Goal: Navigation & Orientation: Find specific page/section

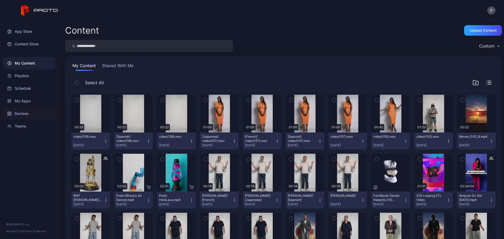
click at [40, 117] on div "Devices" at bounding box center [29, 113] width 52 height 13
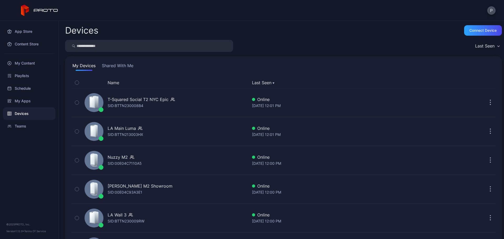
click at [122, 67] on button "Shared With Me" at bounding box center [118, 67] width 34 height 8
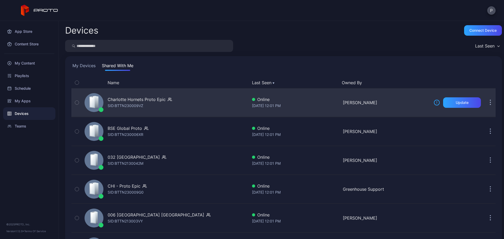
click at [208, 112] on div "Charlotte Hornets Proto Epic SID: BTTN230009VZ" at bounding box center [165, 103] width 166 height 26
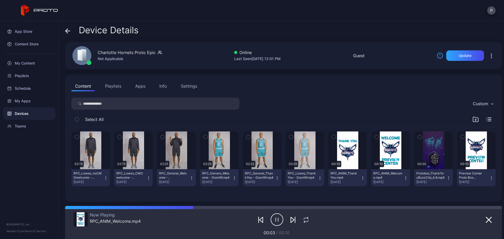
click at [71, 33] on div "Device Details" at bounding box center [102, 31] width 74 height 13
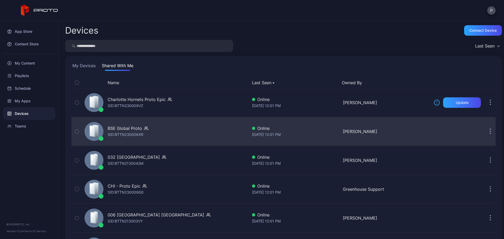
click at [173, 130] on div "BSE Global Proto SID: BTTN230006XR" at bounding box center [165, 131] width 166 height 26
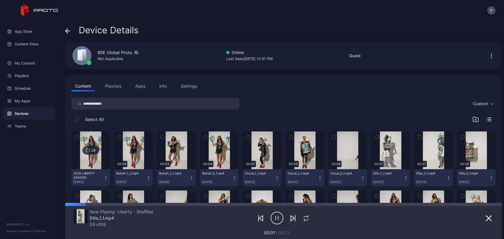
click at [65, 31] on icon at bounding box center [67, 30] width 5 height 5
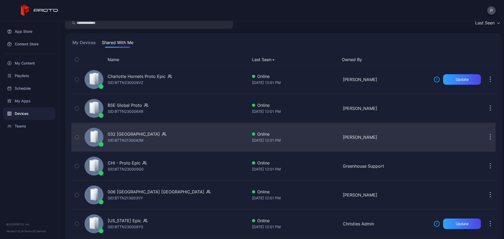
scroll to position [35, 0]
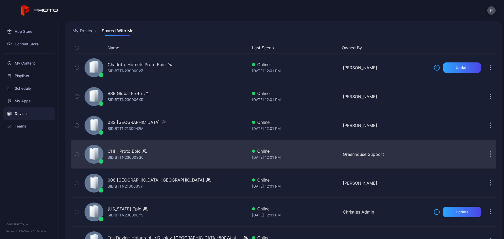
click at [188, 158] on div "CHI - Proto Epic SID: BTTN230009G0" at bounding box center [165, 154] width 166 height 26
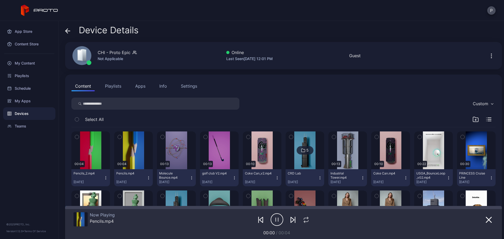
click at [66, 34] on span at bounding box center [67, 30] width 5 height 10
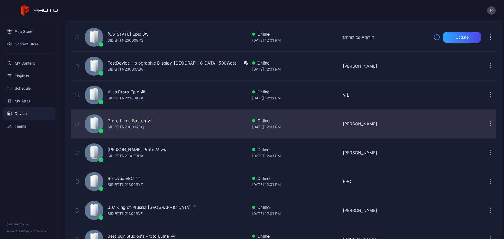
scroll to position [210, 0]
click at [193, 119] on div "Proto Luma Boston SID: BTTN23000ADQ" at bounding box center [165, 124] width 166 height 26
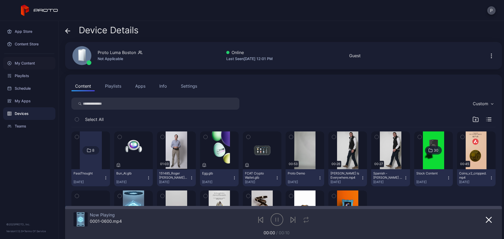
click at [36, 60] on div "My Content" at bounding box center [29, 63] width 52 height 13
